Goal: Find specific page/section: Find specific page/section

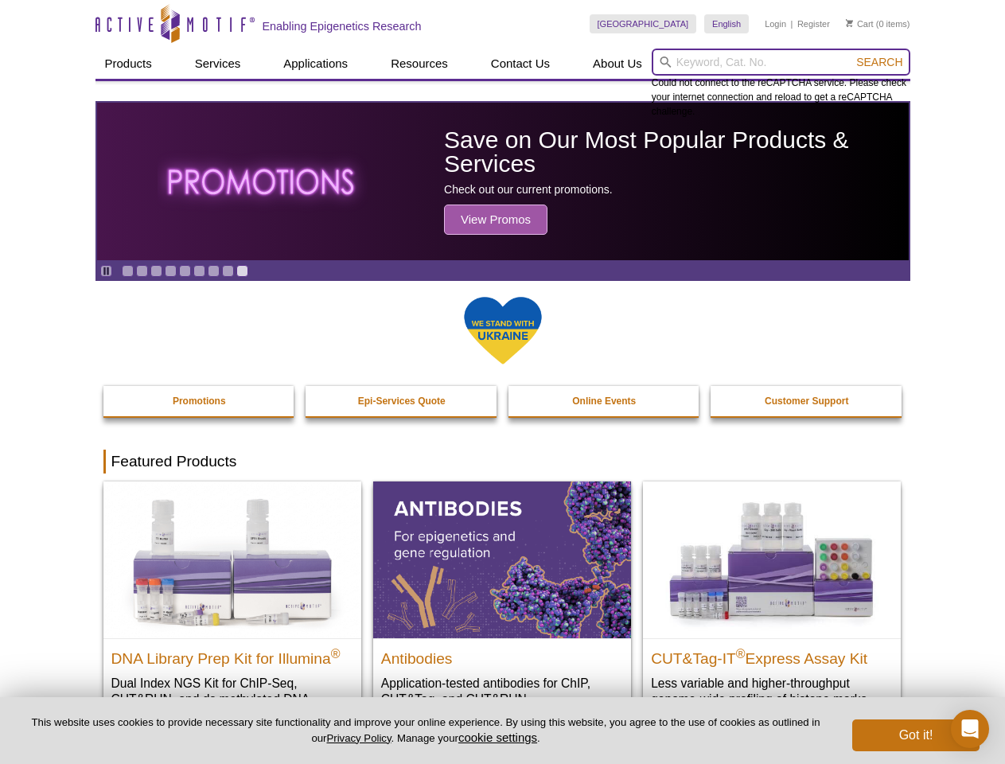
click at [781, 62] on input "search" at bounding box center [781, 62] width 259 height 27
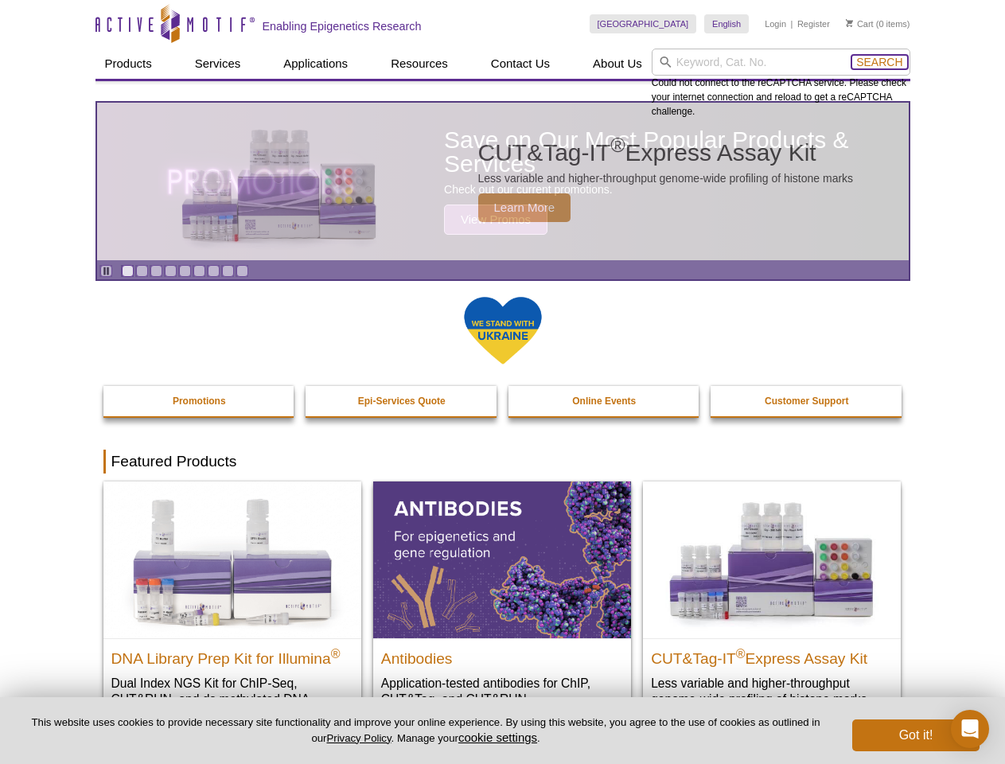
click at [880, 62] on span "Search" at bounding box center [880, 62] width 46 height 13
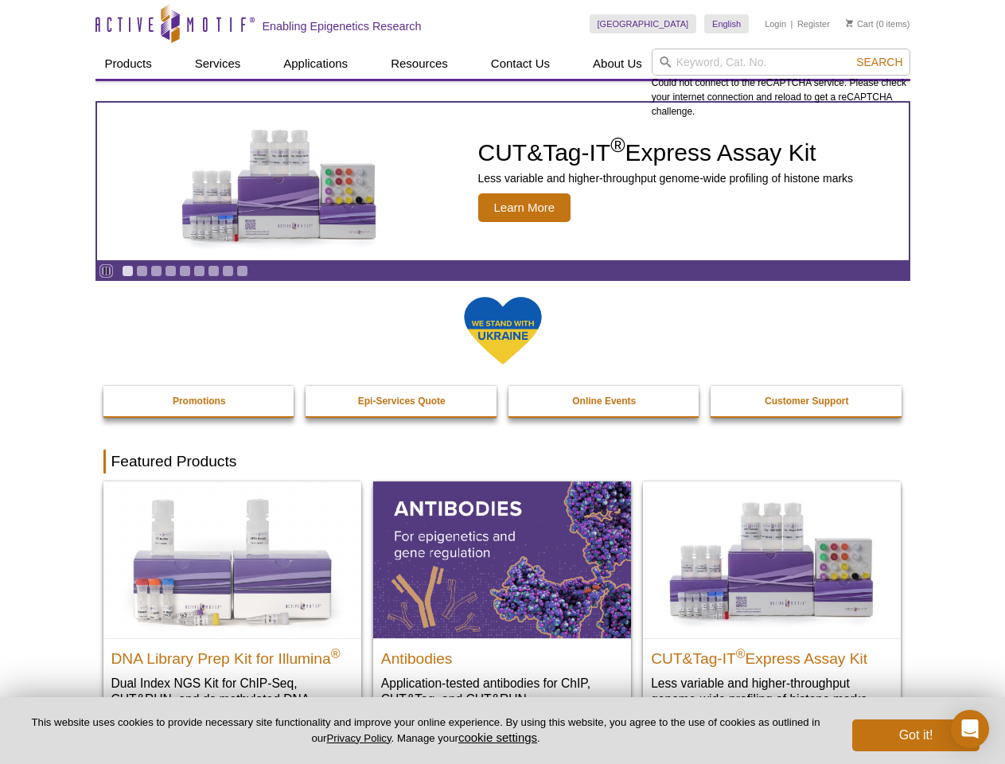
click at [106, 271] on icon "Pause" at bounding box center [106, 271] width 10 height 10
click at [127, 271] on link "Go to slide 1" at bounding box center [128, 271] width 12 height 12
click at [142, 271] on link "Go to slide 2" at bounding box center [142, 271] width 12 height 12
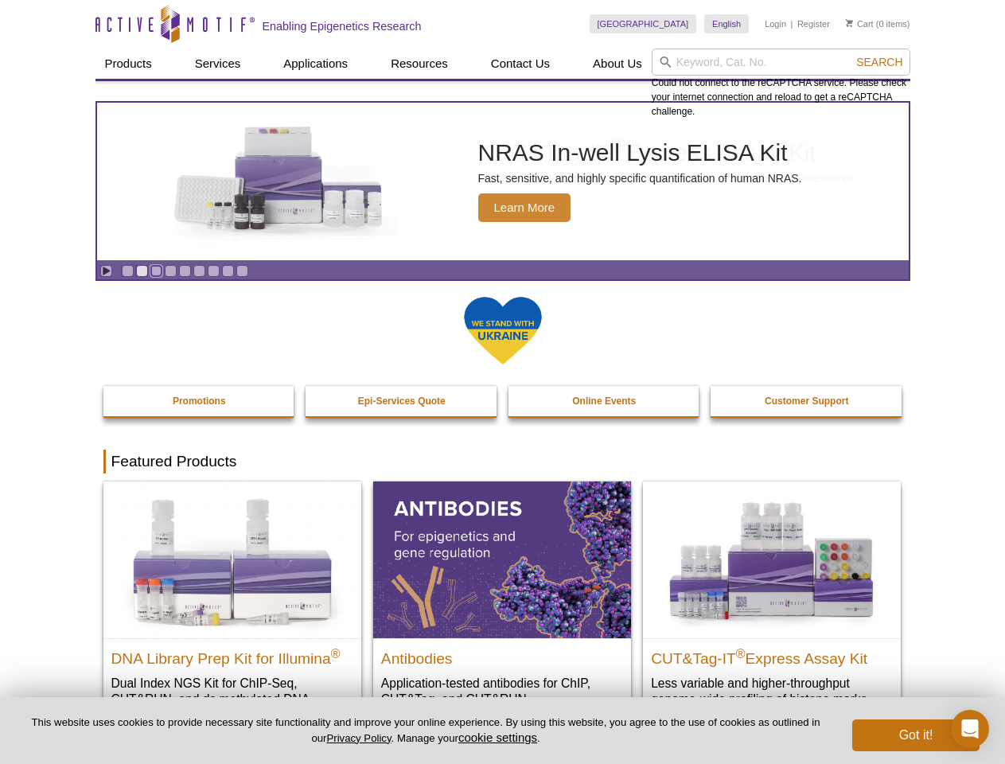
click at [156, 271] on link "Go to slide 3" at bounding box center [156, 271] width 12 height 12
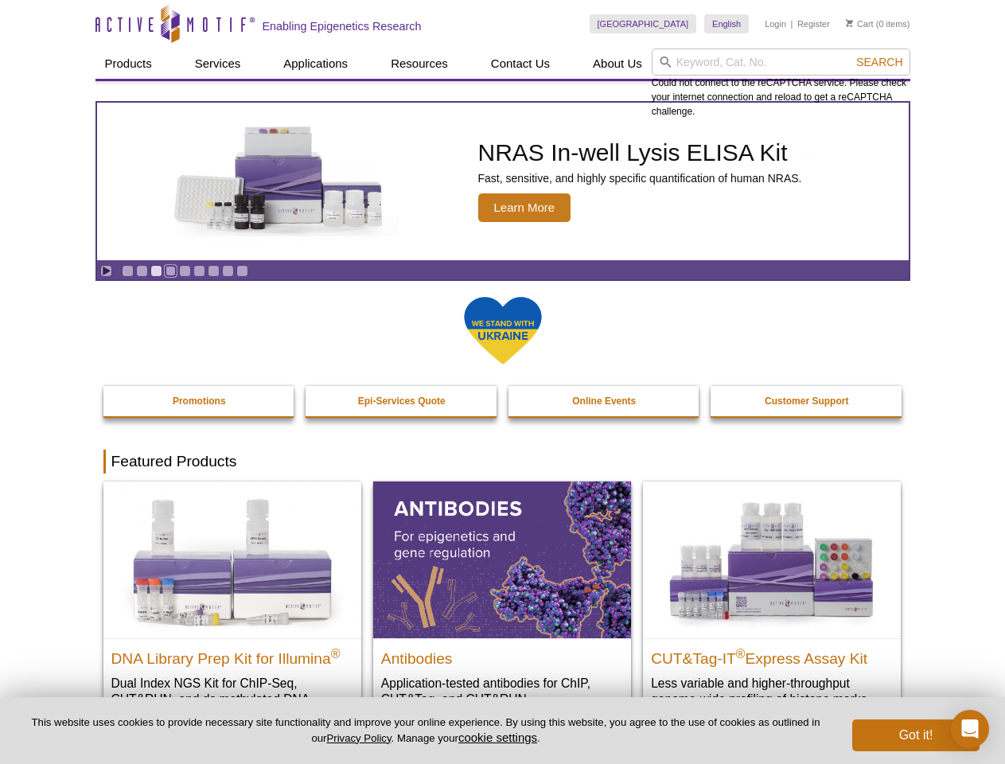
click at [170, 271] on link "Go to slide 4" at bounding box center [171, 271] width 12 height 12
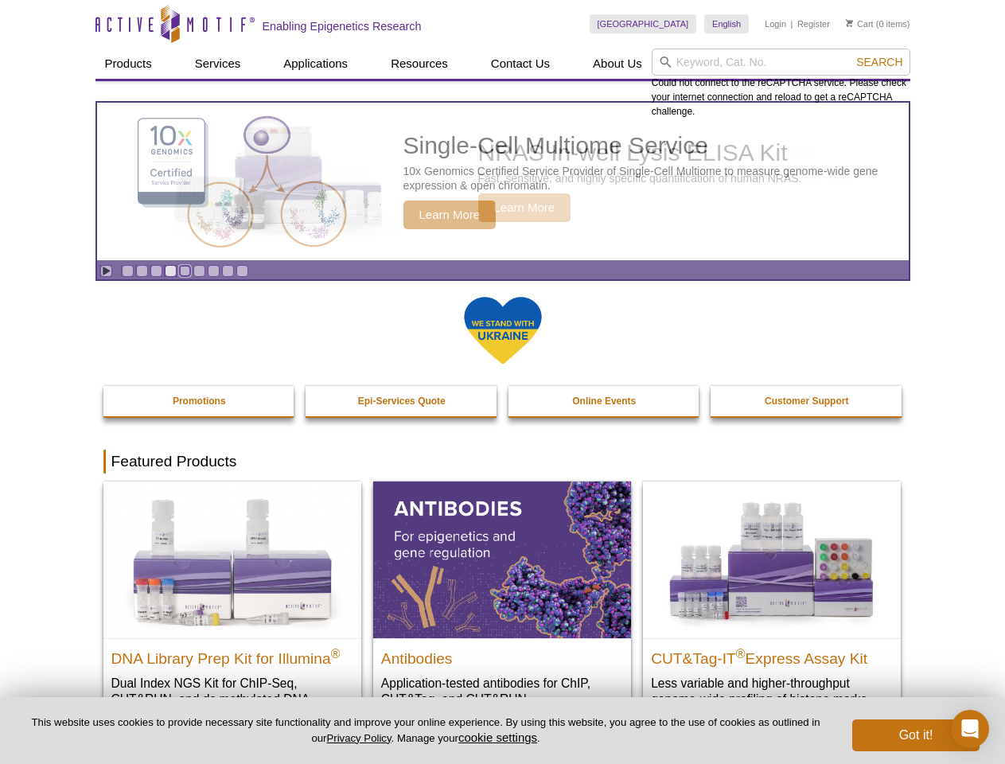
click at [185, 271] on link "Go to slide 5" at bounding box center [185, 271] width 12 height 12
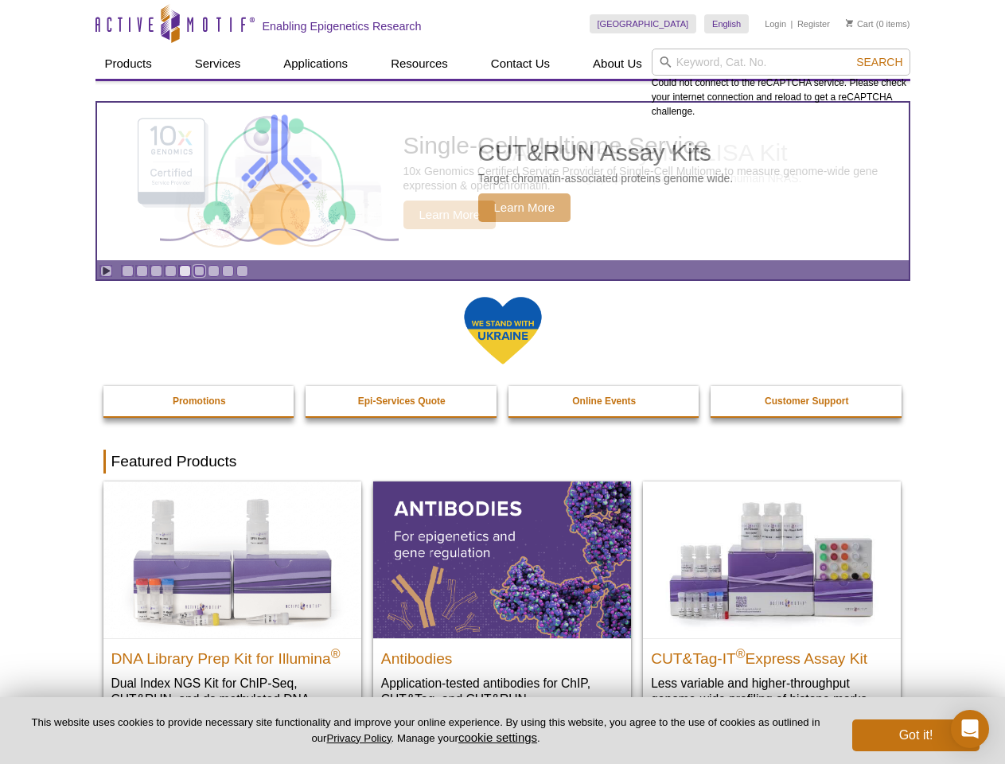
click at [199, 271] on link "Go to slide 6" at bounding box center [199, 271] width 12 height 12
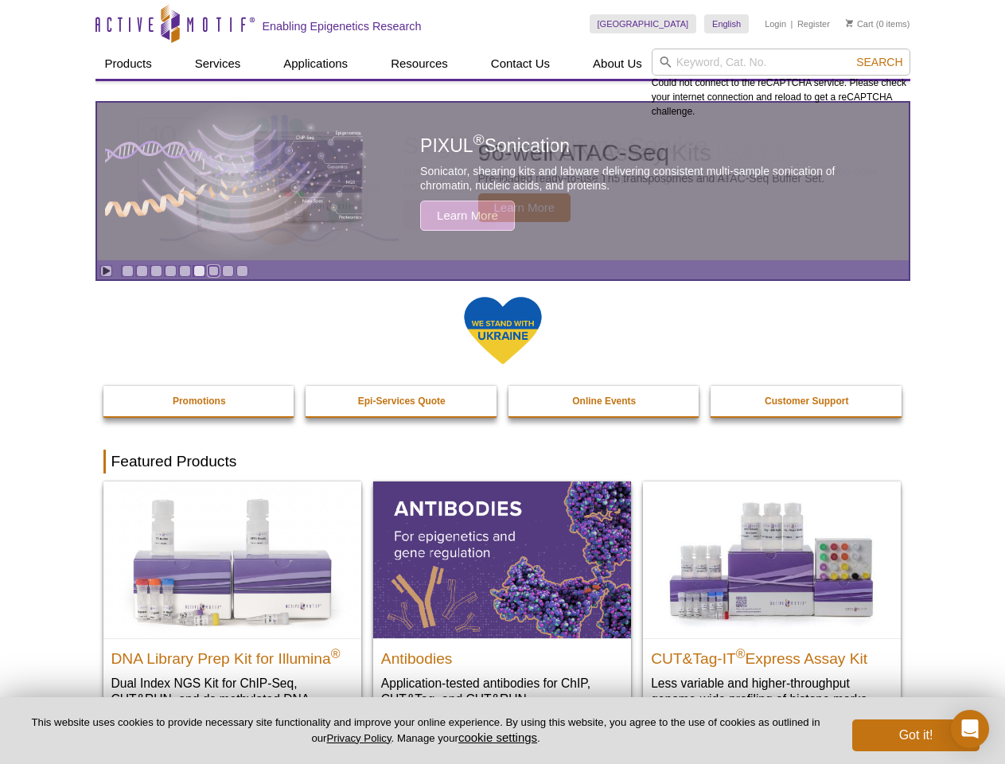
click at [213, 271] on link "Go to slide 7" at bounding box center [214, 271] width 12 height 12
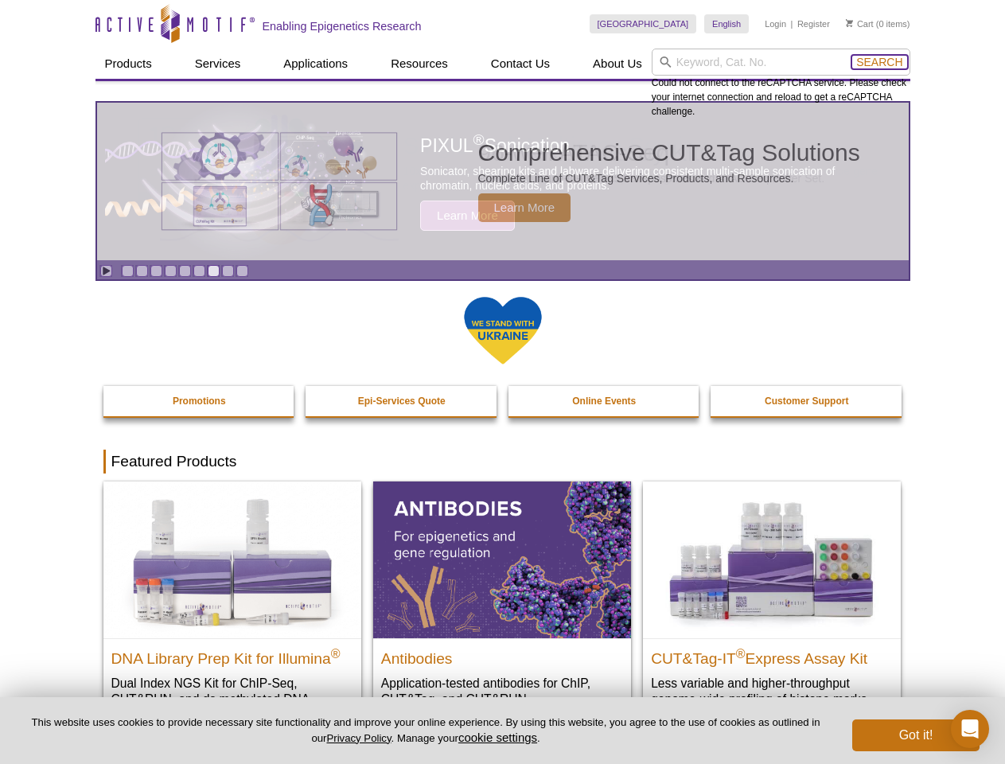
click at [880, 62] on span "Search" at bounding box center [880, 62] width 46 height 13
